Goal: Communication & Community: Ask a question

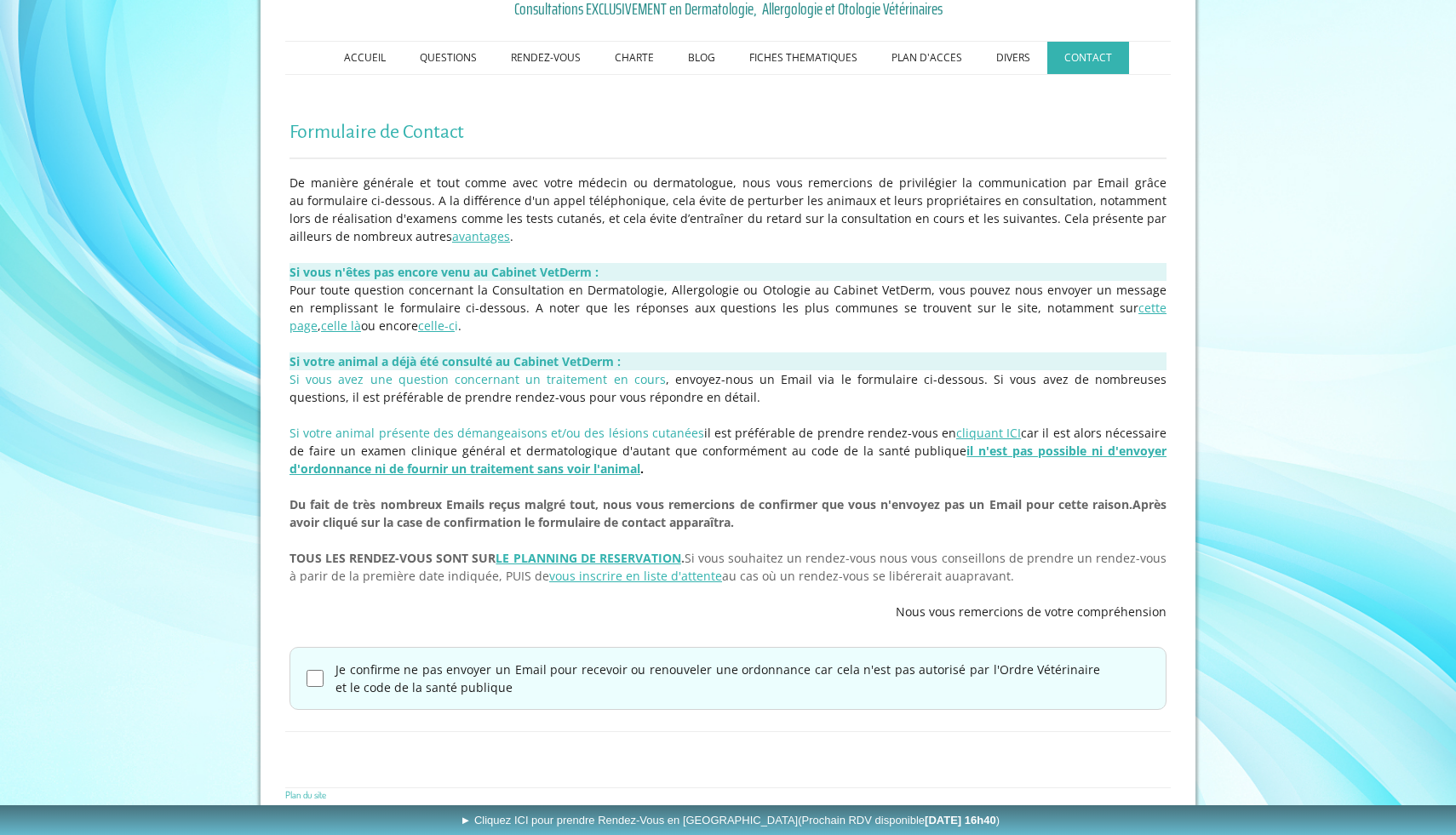
scroll to position [246, 0]
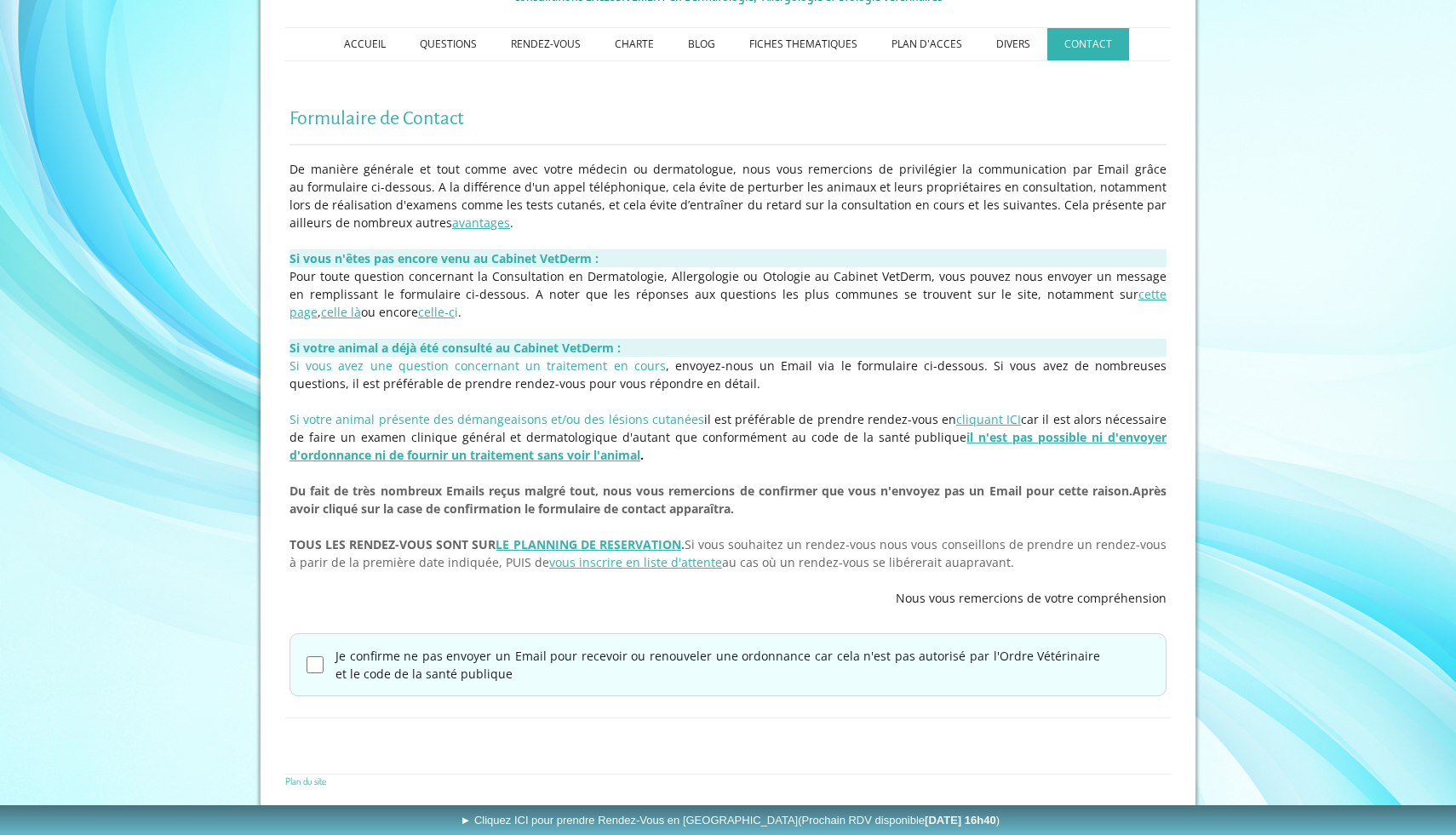
click at [310, 669] on input "Je confirme ne pas envoyer un Email pour recevoir ou renouveler une ordonnance …" at bounding box center [316, 665] width 17 height 17
checkbox input "true"
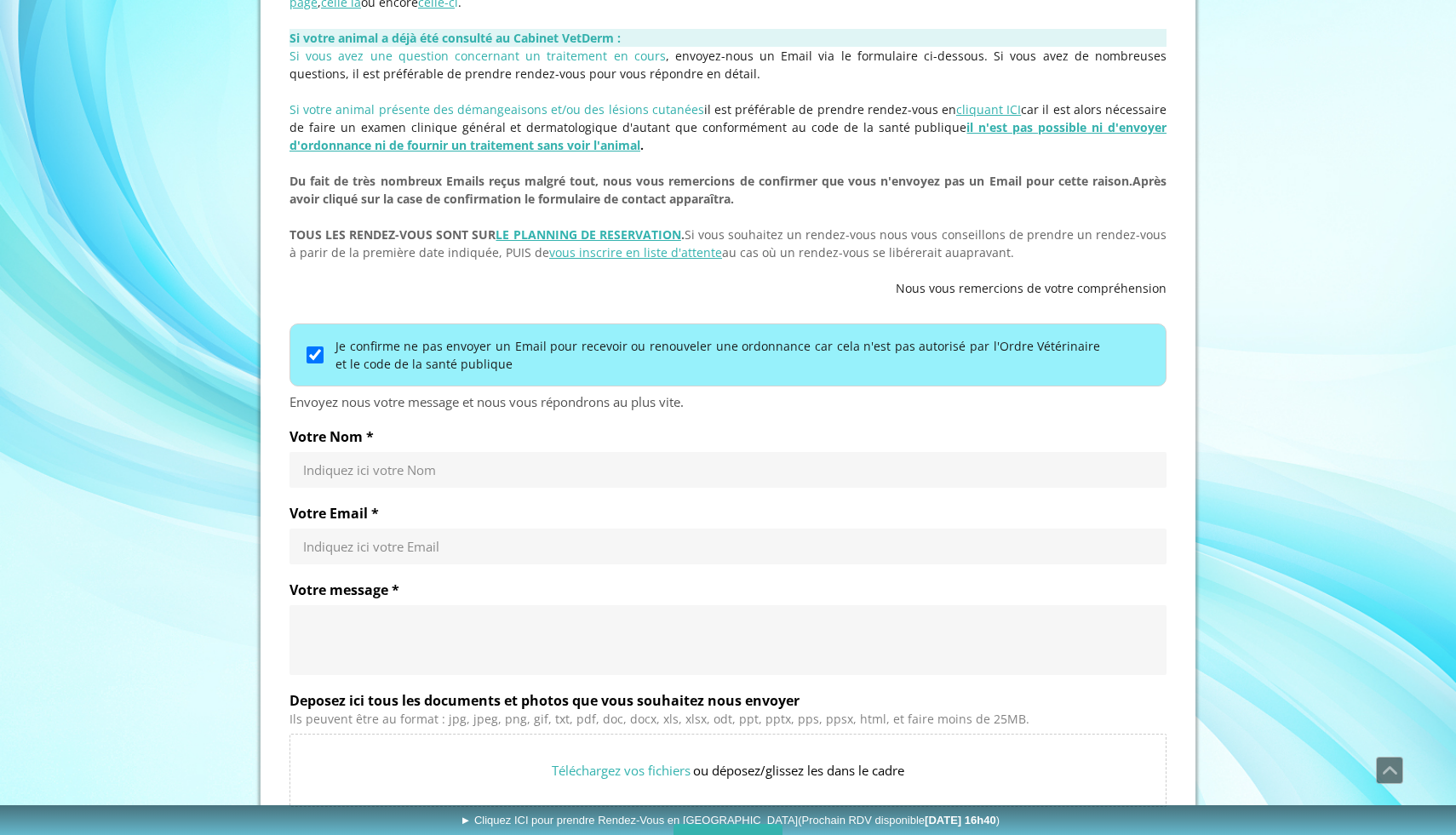
scroll to position [565, 0]
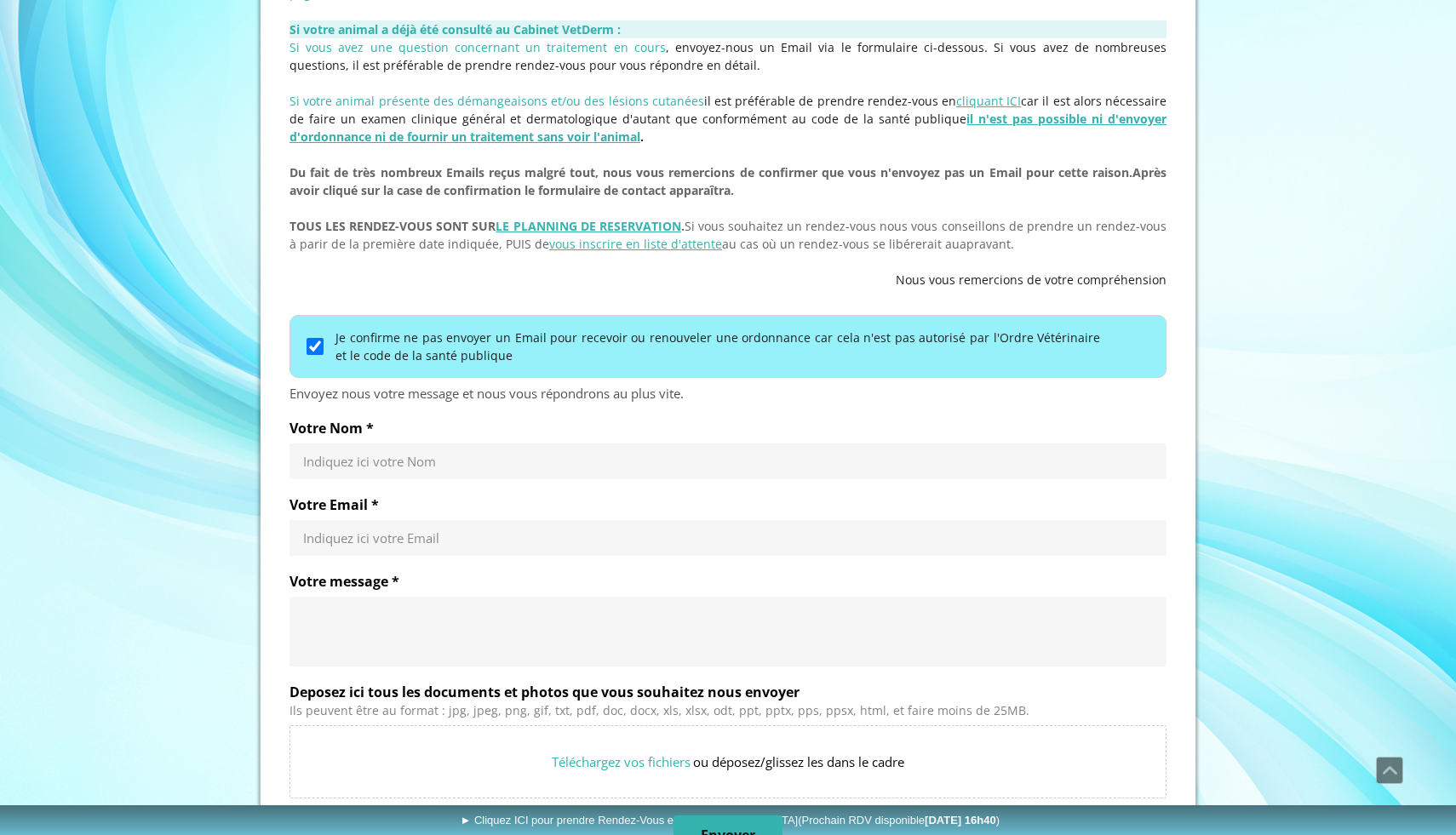
click at [407, 459] on input "Votre Nom *" at bounding box center [728, 461] width 850 height 17
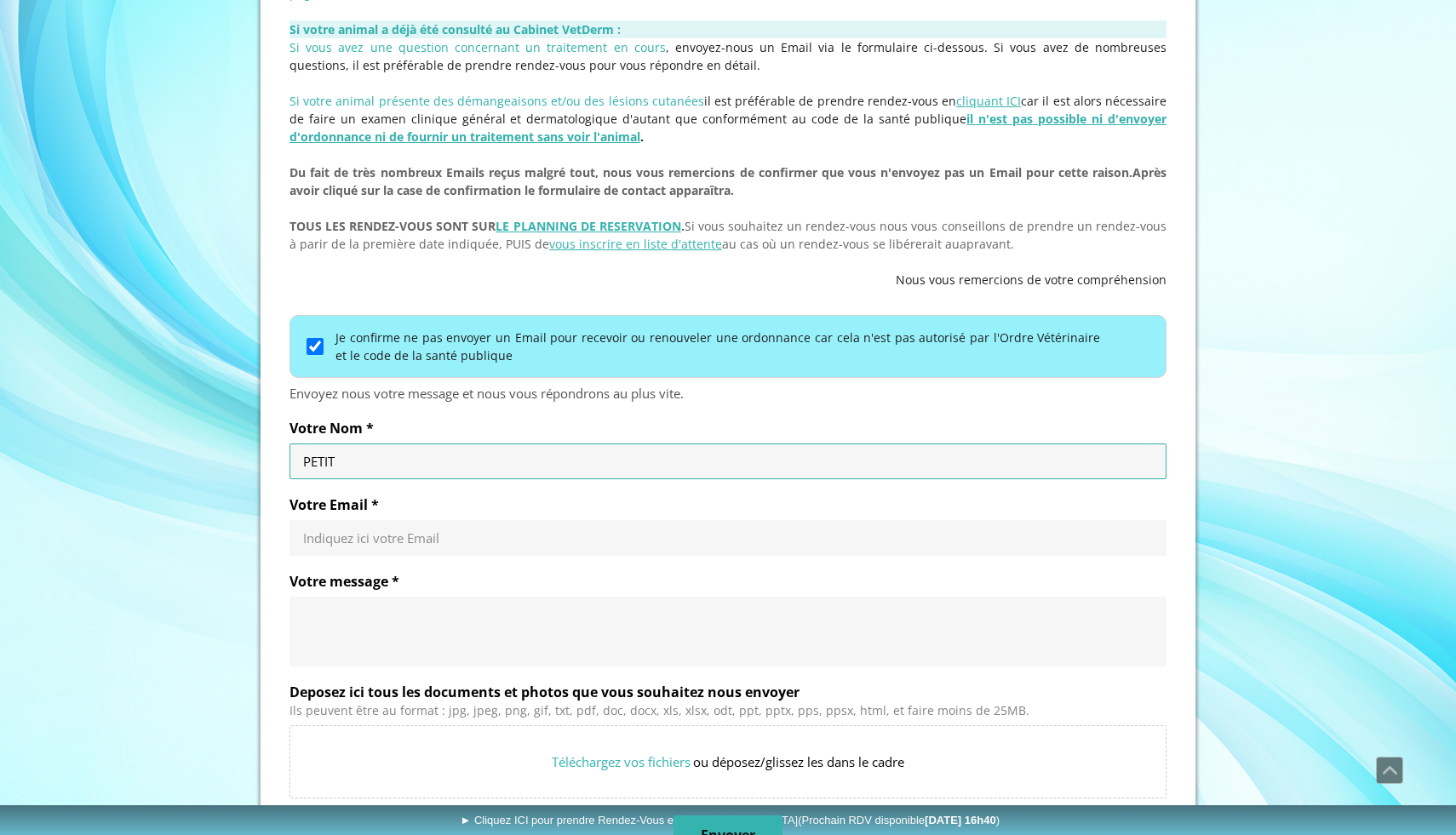
type input "PETIT"
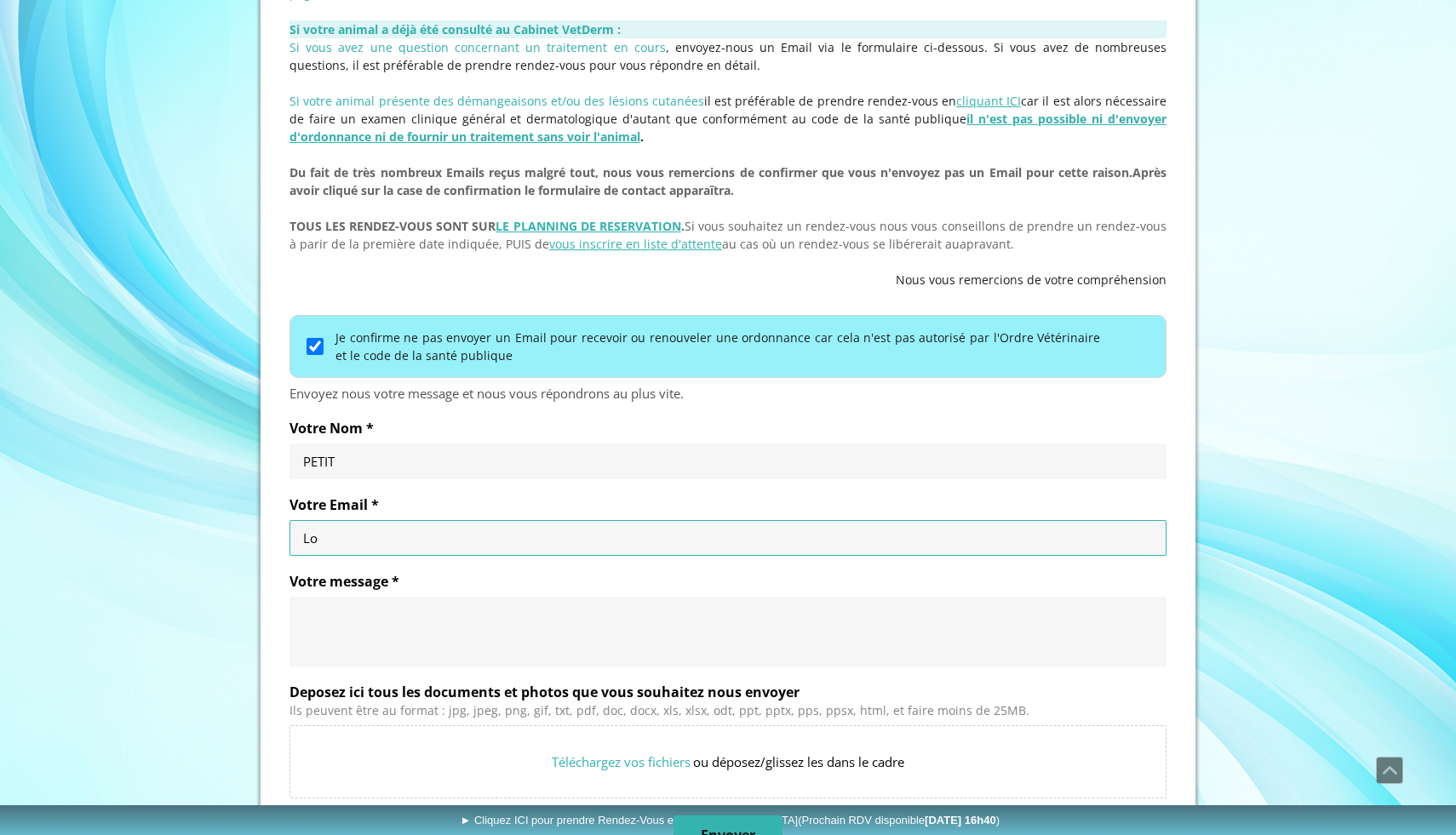
type input "L"
type input "p"
type input "l"
type input "p"
type input "[EMAIL_ADDRESS][DOMAIN_NAME]"
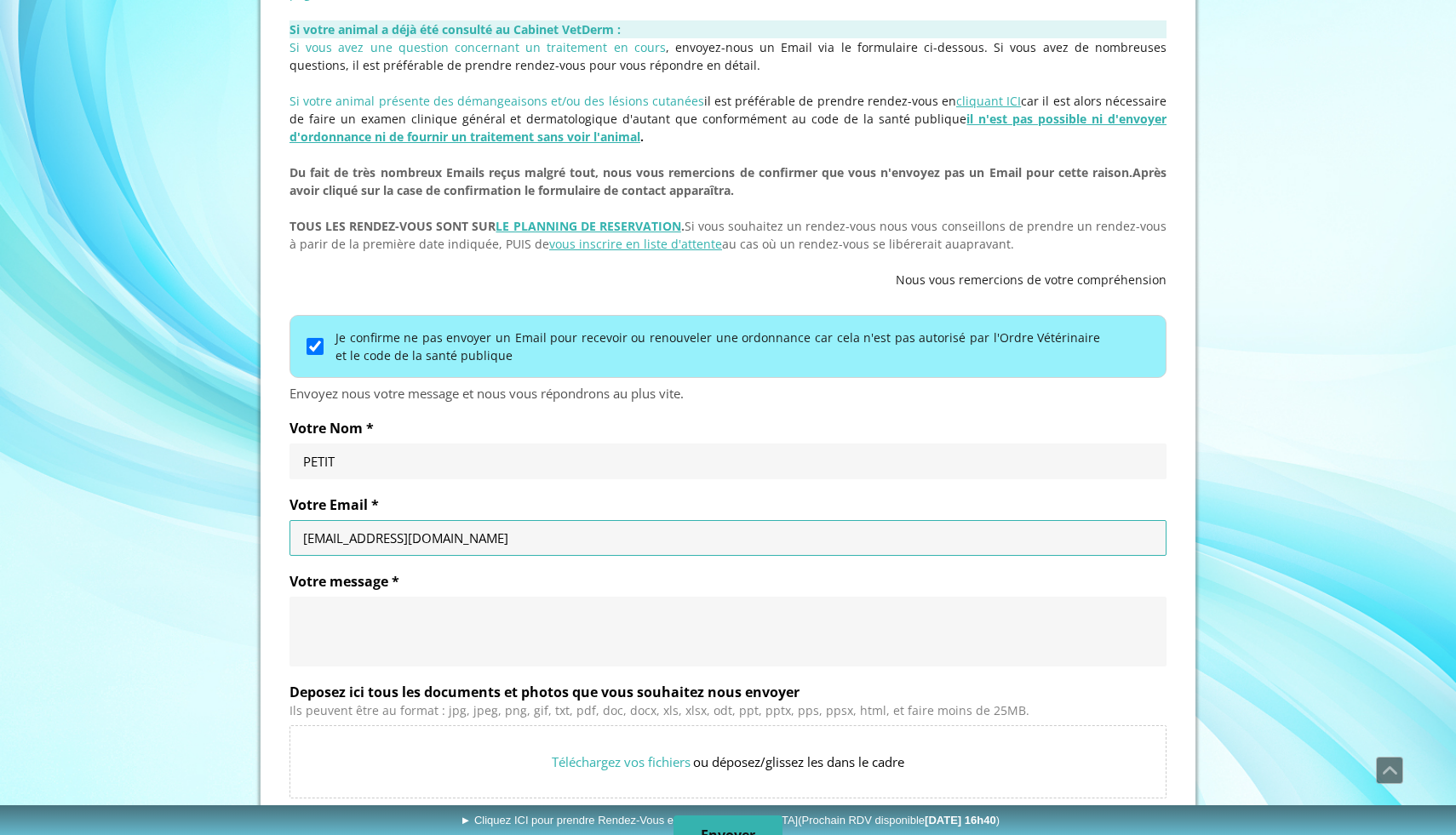
click at [365, 638] on textarea "Votre message *" at bounding box center [728, 631] width 850 height 51
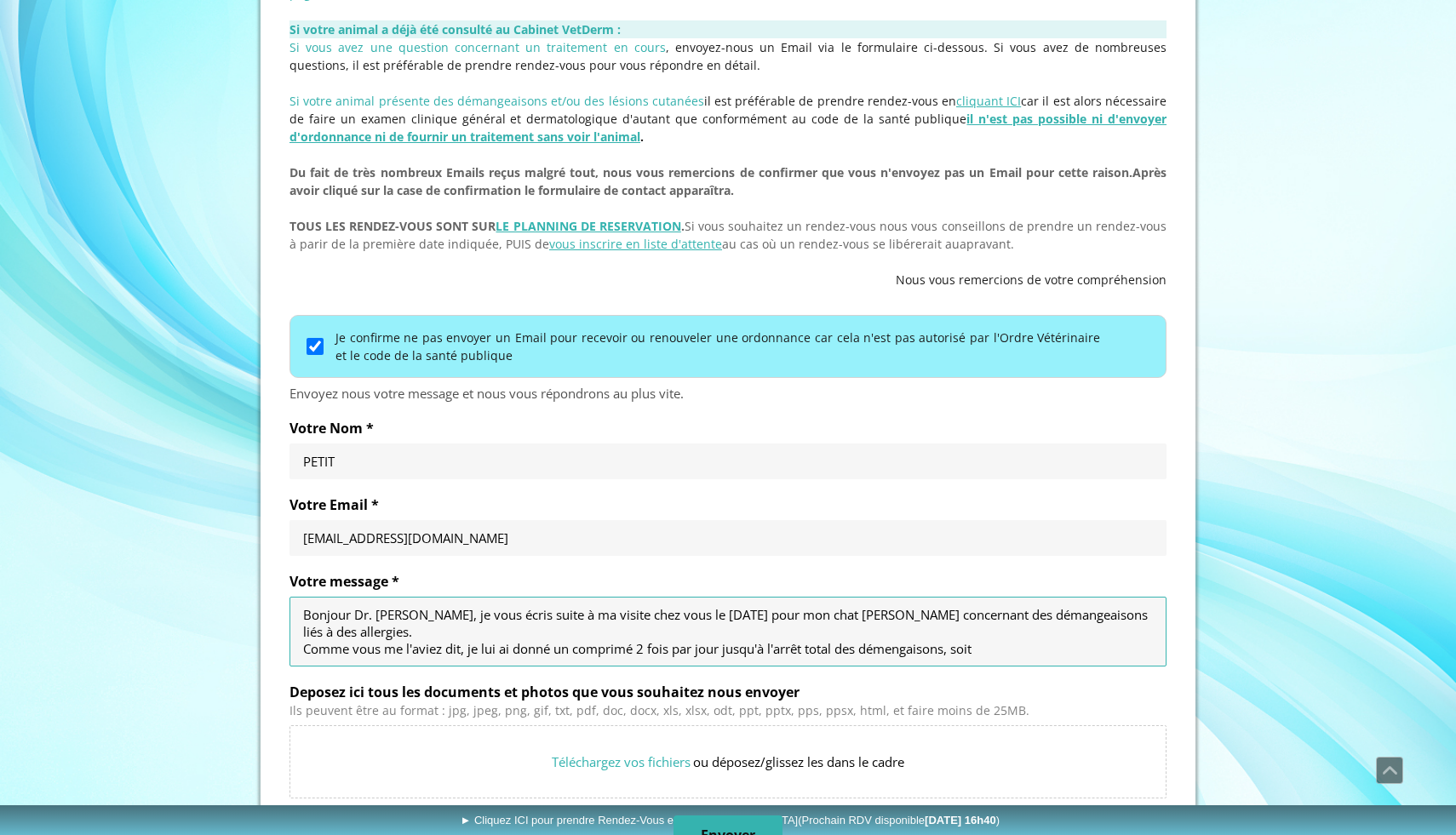
click at [893, 649] on textarea "Bonjour Dr. [PERSON_NAME], je vous écris suite à ma visite chez vous le [DATE] …" at bounding box center [728, 631] width 850 height 51
click at [989, 649] on textarea "Bonjour Dr. [PERSON_NAME], je vous écris suite à ma visite chez vous le [DATE] …" at bounding box center [728, 631] width 850 height 51
click at [910, 651] on textarea "Bonjour Dr. [PERSON_NAME], je vous écris suite à ma visite chez vous le [DATE] …" at bounding box center [728, 631] width 850 height 51
click at [997, 658] on div "Bonjour Dr. [PERSON_NAME], je vous écris suite à ma visite chez vous le [DATE] …" at bounding box center [728, 631] width 877 height 70
click at [1003, 645] on textarea "Bonjour Dr. [PERSON_NAME], je vous écris suite à ma visite chez vous le [DATE] …" at bounding box center [728, 631] width 850 height 51
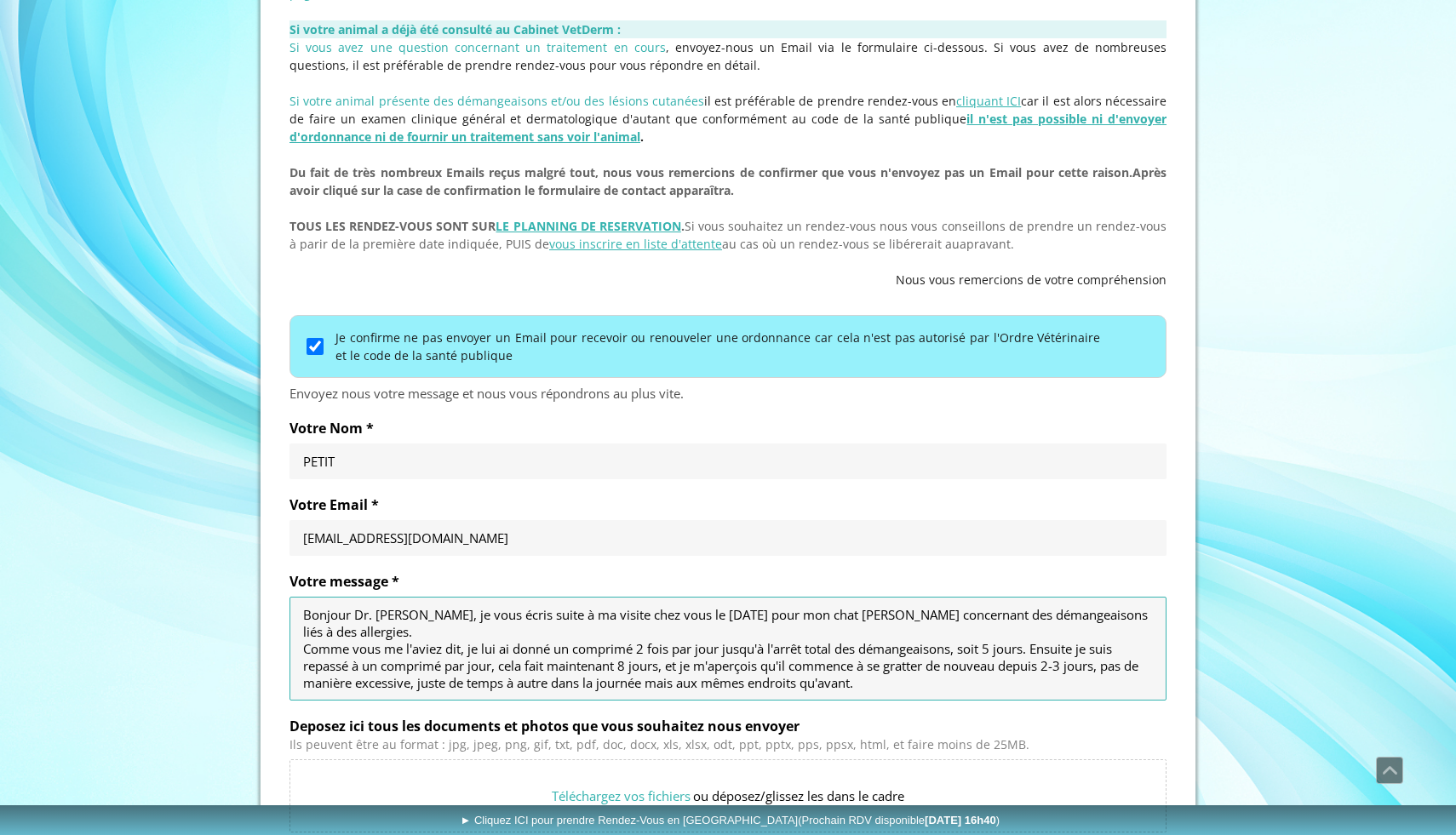
click at [702, 613] on textarea "Bonjour Dr. [PERSON_NAME], je vous écris suite à ma visite chez vous le [DATE] …" at bounding box center [728, 649] width 850 height 85
click at [868, 688] on textarea "Bonjour Dr. [PERSON_NAME], je vous écris suite à ma visite chez vous le [DATE] …" at bounding box center [728, 649] width 850 height 85
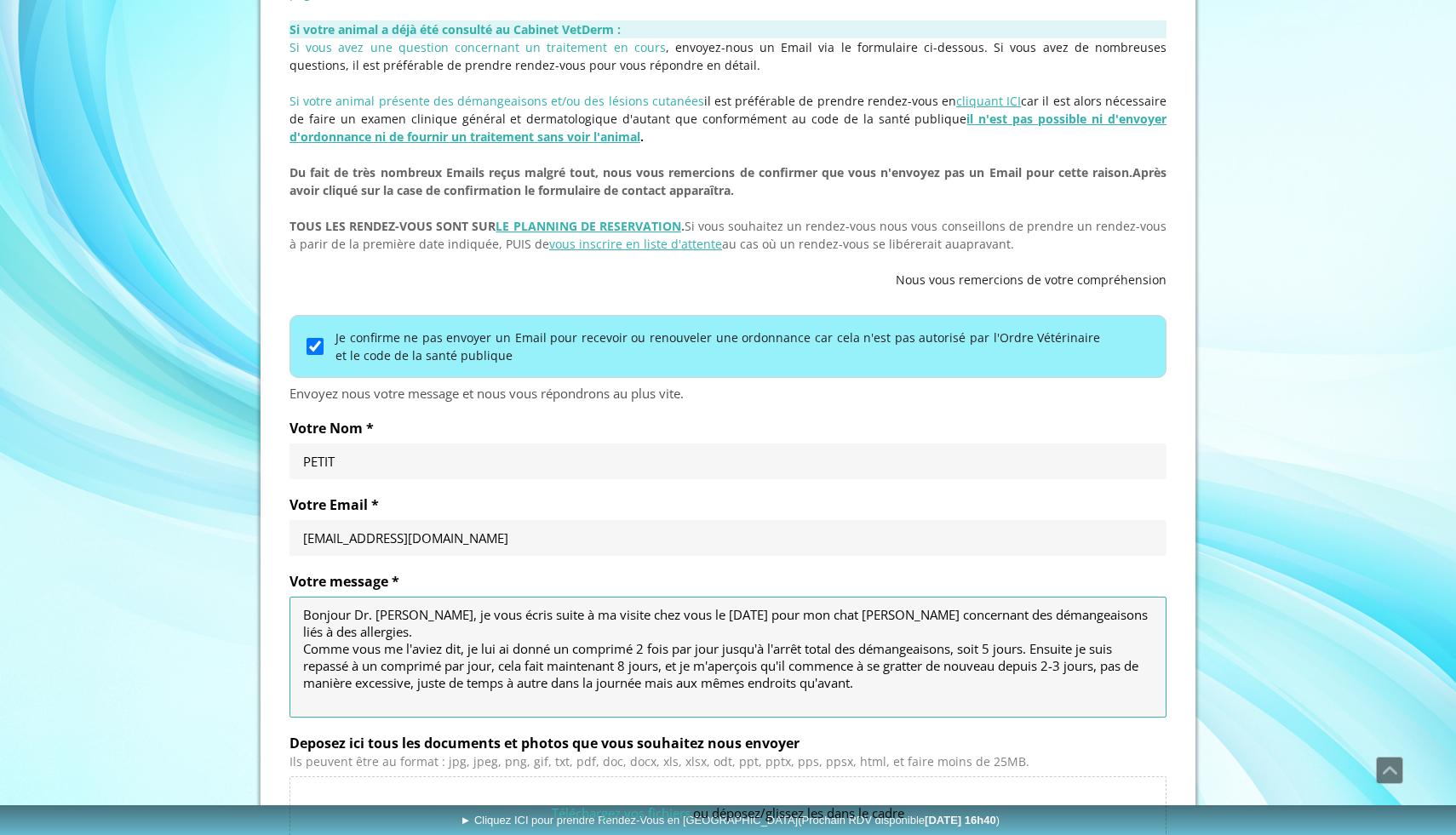
click at [1063, 664] on textarea "Bonjour Dr. [PERSON_NAME], je vous écris suite à ma visite chez vous le [DATE] …" at bounding box center [728, 657] width 850 height 102
click at [475, 684] on textarea "Bonjour Dr. [PERSON_NAME], je vous écris suite à ma visite chez vous le [DATE] …" at bounding box center [728, 657] width 850 height 102
drag, startPoint x: 475, startPoint y: 684, endPoint x: 580, endPoint y: 685, distance: 105.0
click at [580, 685] on textarea "Bonjour Dr. [PERSON_NAME], je vous écris suite à ma visite chez vous le [DATE] …" at bounding box center [728, 657] width 850 height 102
click at [512, 681] on textarea "Bonjour Dr. [PERSON_NAME], je vous écris suite à ma visite chez vous le [DATE] …" at bounding box center [728, 657] width 850 height 102
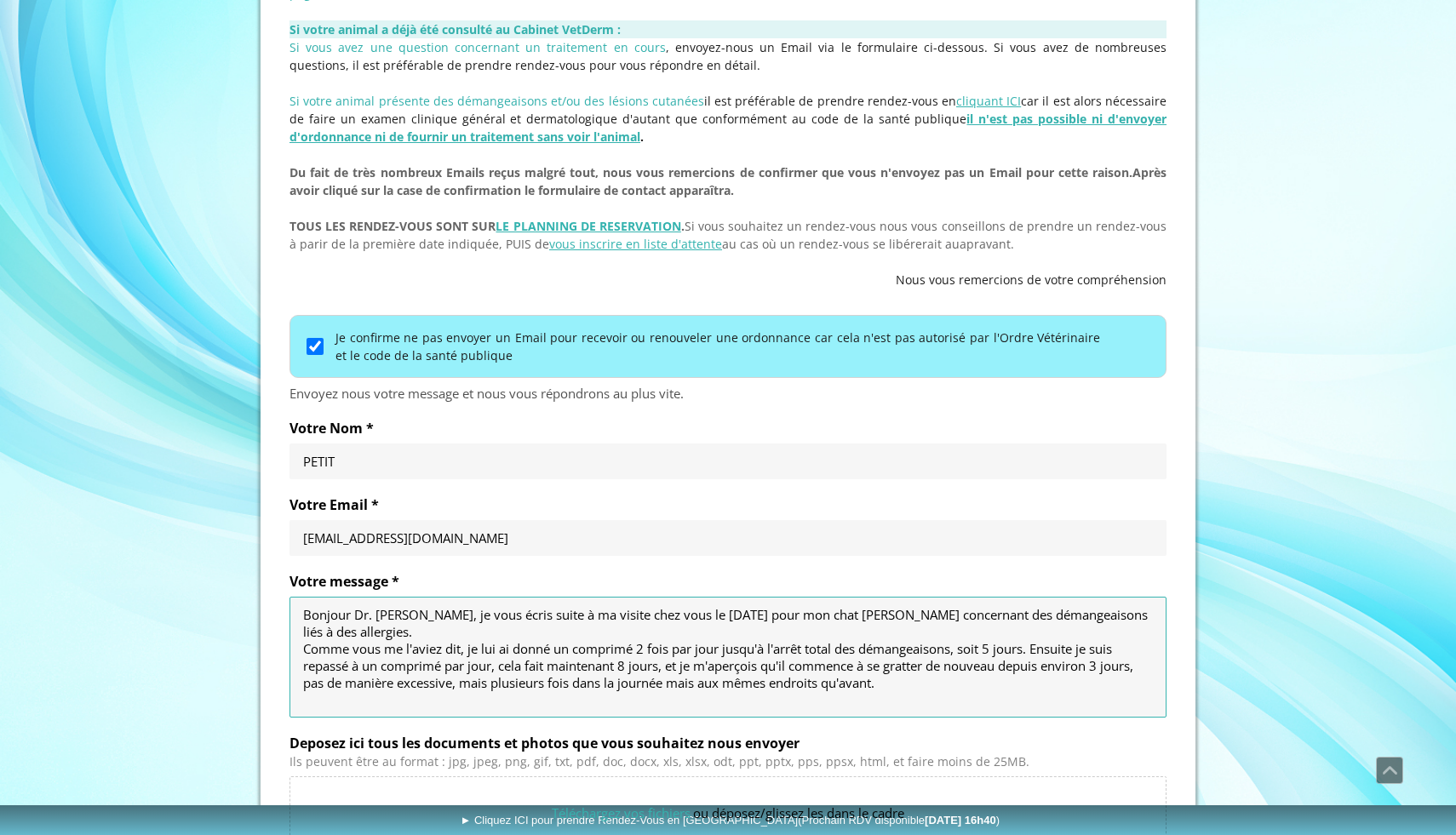
drag, startPoint x: 512, startPoint y: 681, endPoint x: 560, endPoint y: 680, distance: 48.0
click at [561, 681] on textarea "Bonjour Dr. [PERSON_NAME], je vous écris suite à ma visite chez vous le [DATE] …" at bounding box center [728, 657] width 850 height 102
click at [459, 680] on textarea "Bonjour Dr. [PERSON_NAME], je vous écris suite à ma visite chez vous le [DATE] …" at bounding box center [728, 657] width 850 height 102
click at [917, 687] on textarea "Bonjour Dr. [PERSON_NAME], je vous écris suite à ma visite chez vous le [DATE] …" at bounding box center [728, 657] width 850 height 102
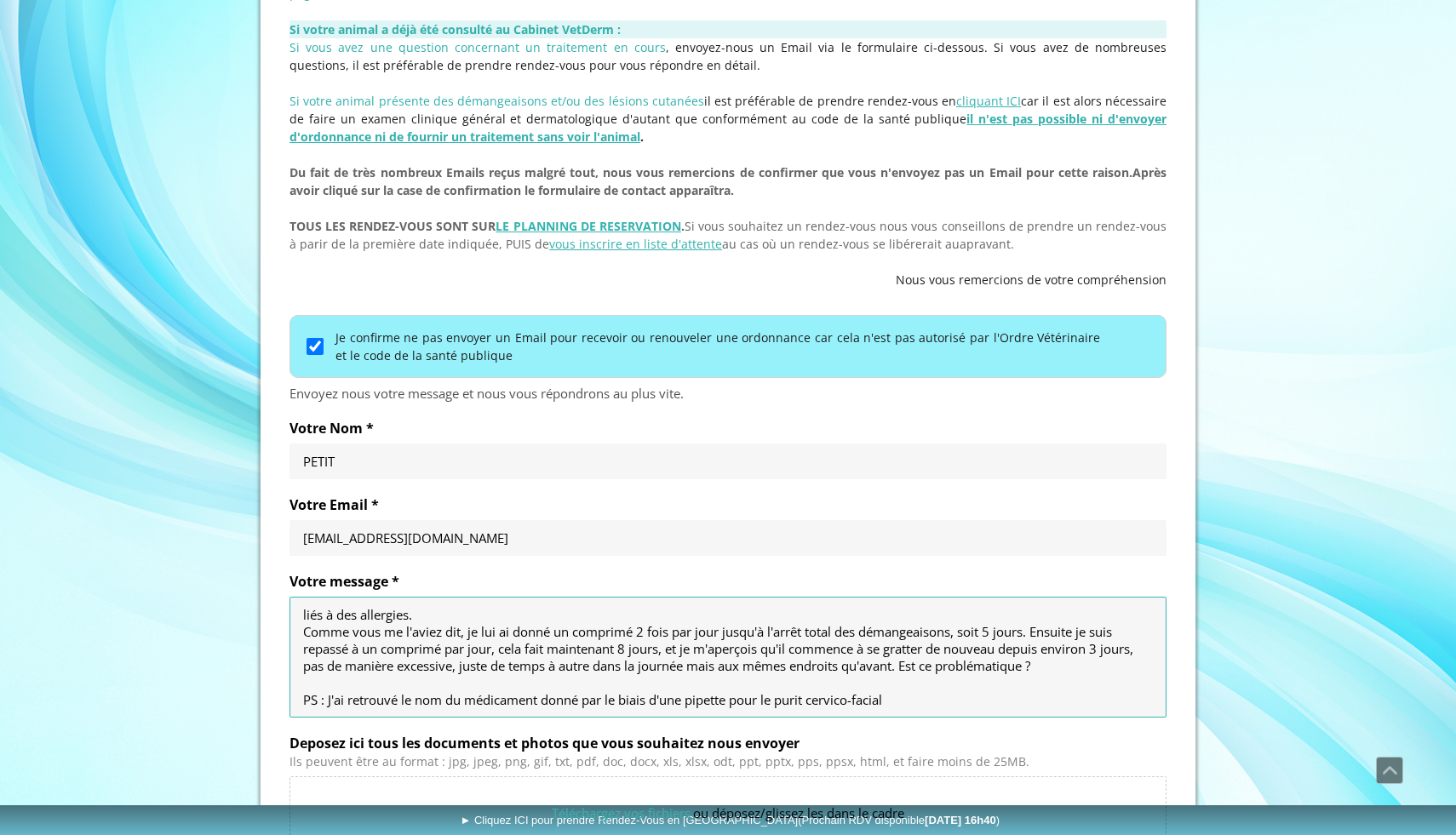
click at [611, 702] on textarea "Bonjour Dr. [PERSON_NAME], je vous écris suite à ma visite chez vous le [DATE] …" at bounding box center [728, 657] width 850 height 102
drag, startPoint x: 611, startPoint y: 702, endPoint x: 660, endPoint y: 683, distance: 52.6
click at [660, 683] on textarea "Bonjour Dr. [PERSON_NAME], je vous écris suite à ma visite chez vous le [DATE] …" at bounding box center [728, 657] width 850 height 102
click at [543, 682] on textarea "Bonjour Dr. [PERSON_NAME], je vous écris suite à ma visite chez vous le [DATE] …" at bounding box center [728, 657] width 850 height 102
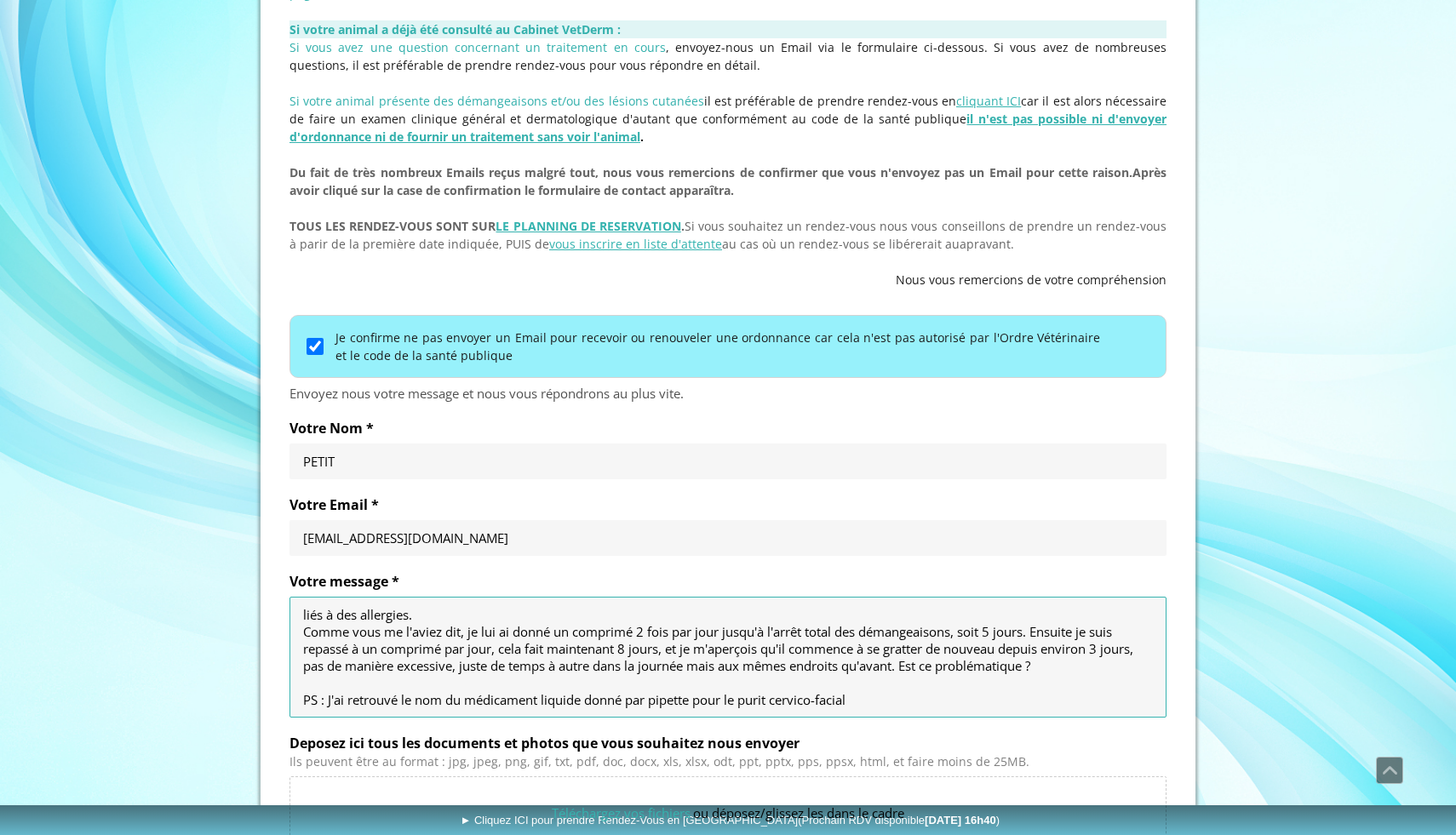
click at [879, 689] on textarea "Bonjour Dr. [PERSON_NAME], je vous écris suite à ma visite chez vous le [DATE] …" at bounding box center [728, 657] width 850 height 102
click at [693, 684] on textarea "Bonjour Dr. [PERSON_NAME], je vous écris suite à ma visite chez vous le [DATE] …" at bounding box center [728, 657] width 850 height 102
click at [939, 690] on textarea "Bonjour Dr. [PERSON_NAME], je vous écris suite à ma visite chez vous le [DATE] …" at bounding box center [728, 657] width 850 height 102
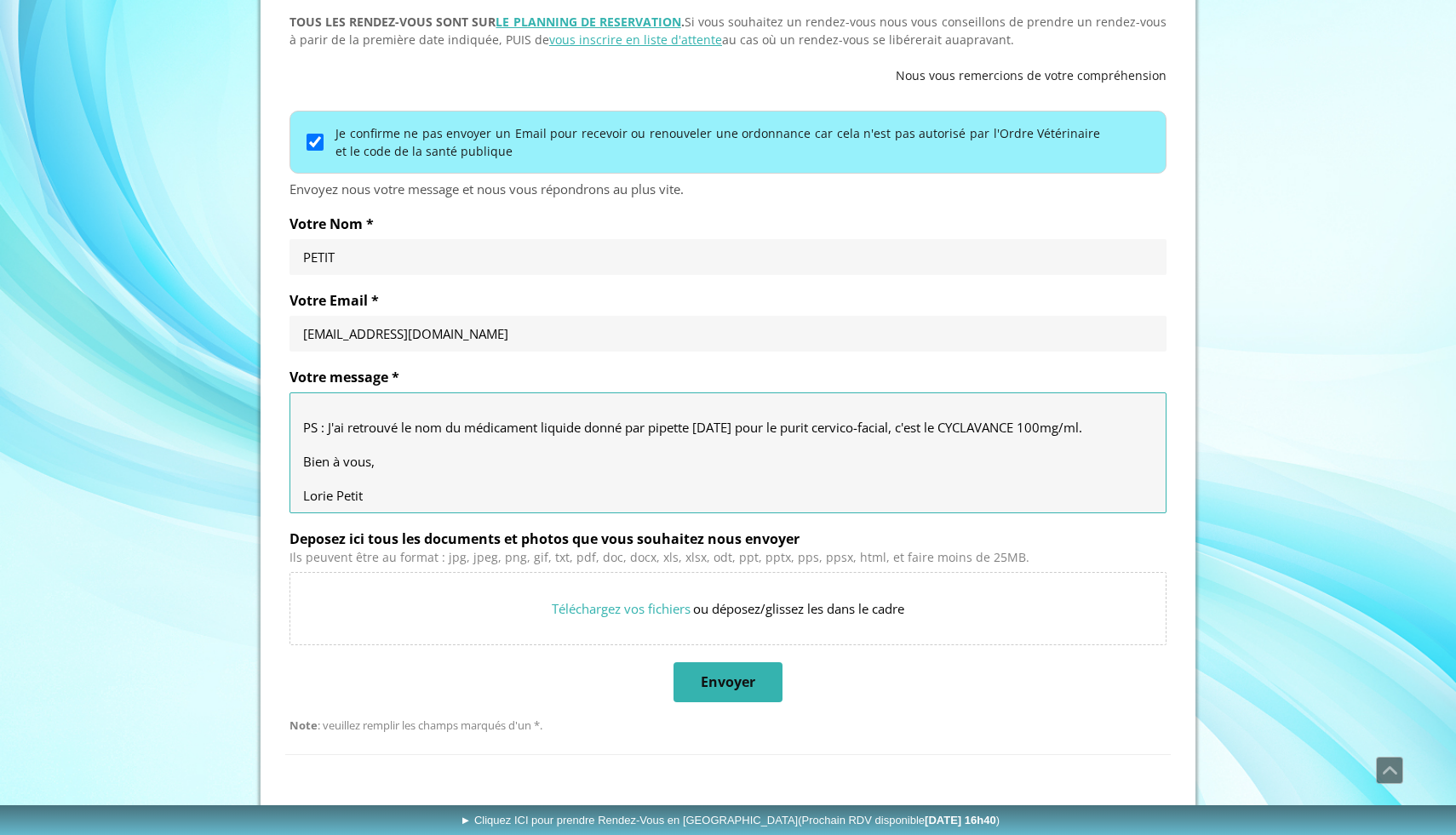
scroll to position [805, 0]
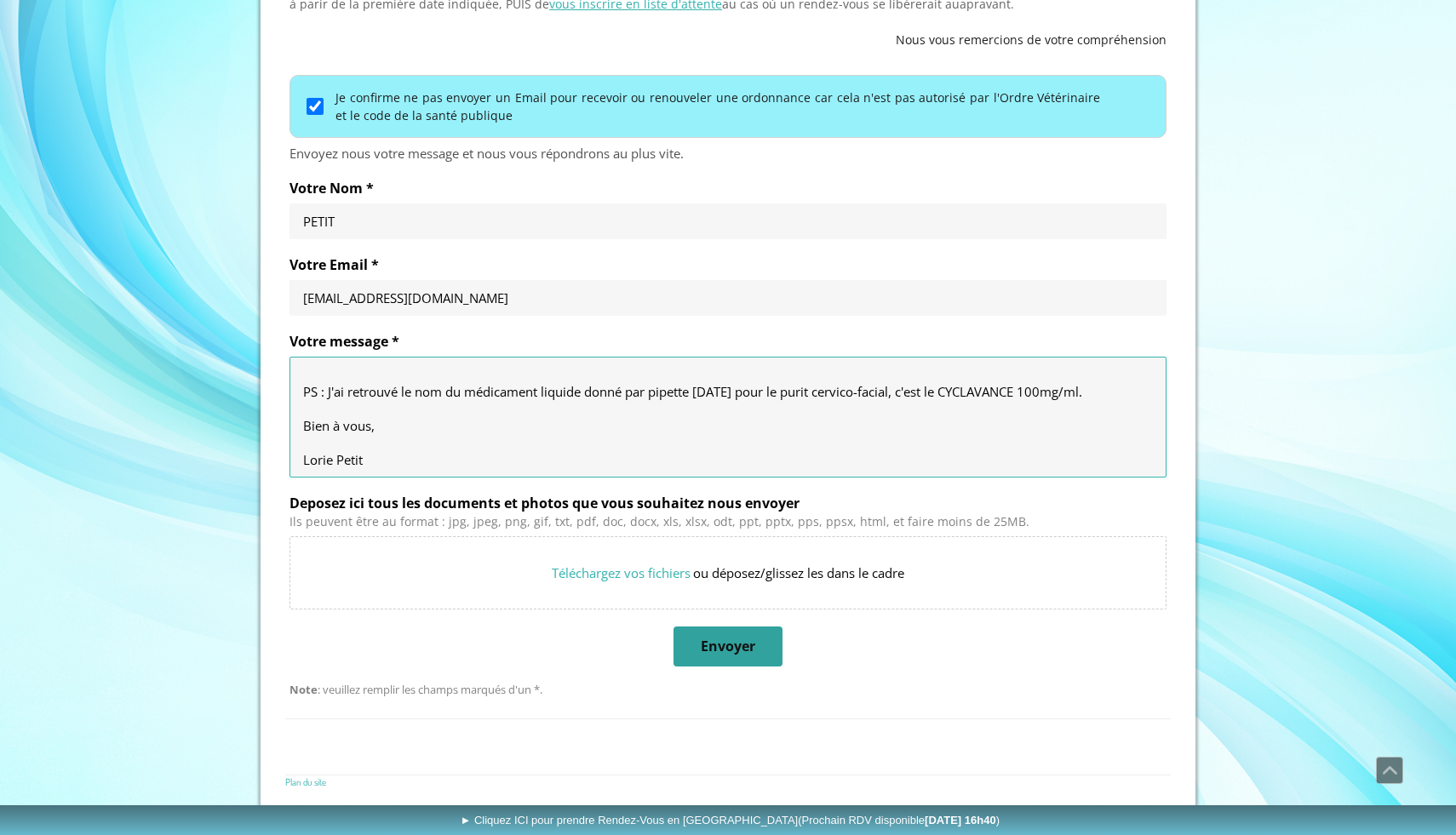
type textarea "Bonjour Dr. [PERSON_NAME], je vous écris suite à ma visite chez vous le [DATE] …"
click at [740, 641] on span "Envoyer" at bounding box center [728, 647] width 54 height 18
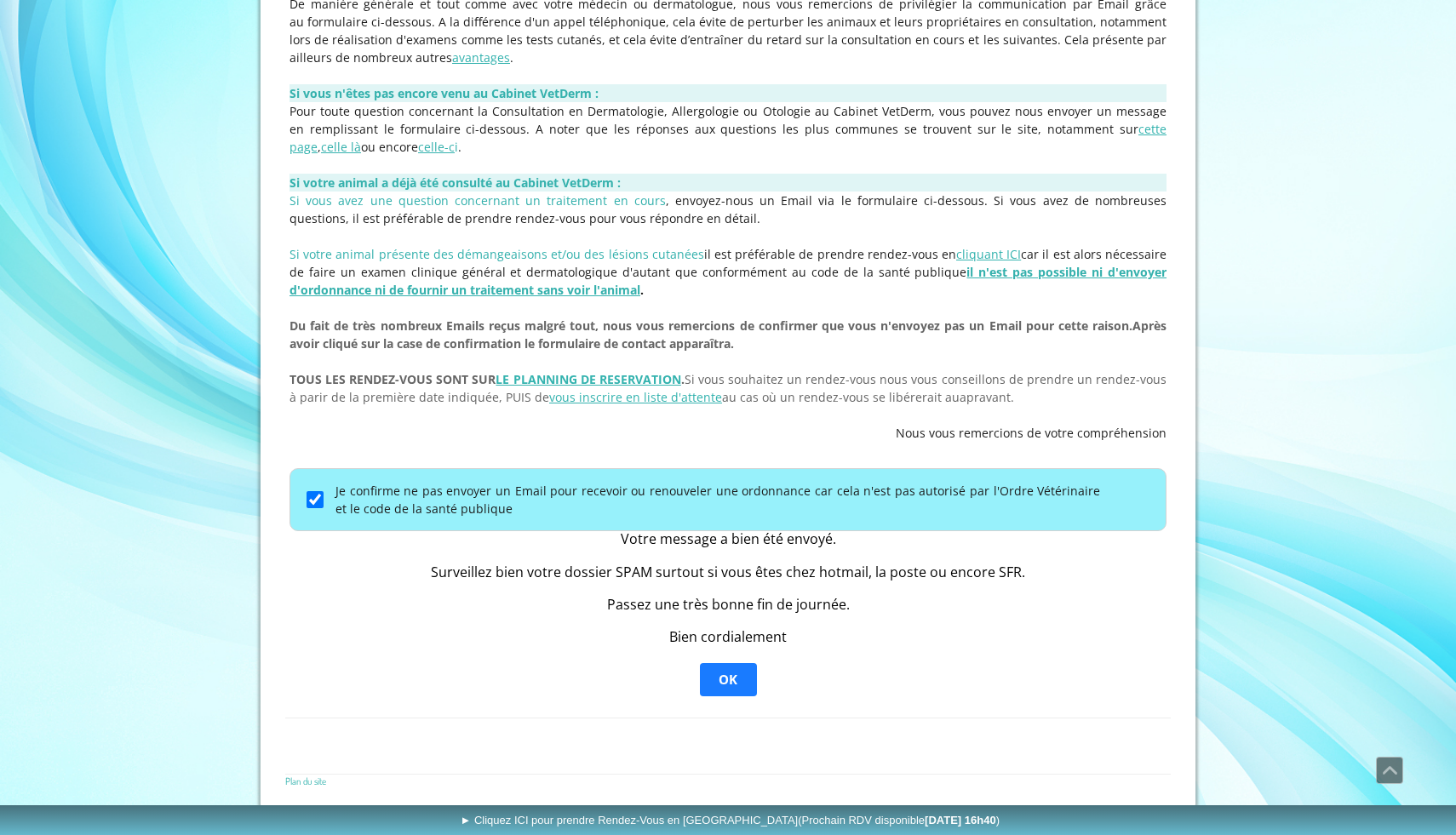
scroll to position [411, 0]
click at [732, 677] on span "OK" at bounding box center [727, 681] width 18 height 17
